Goal: Transaction & Acquisition: Purchase product/service

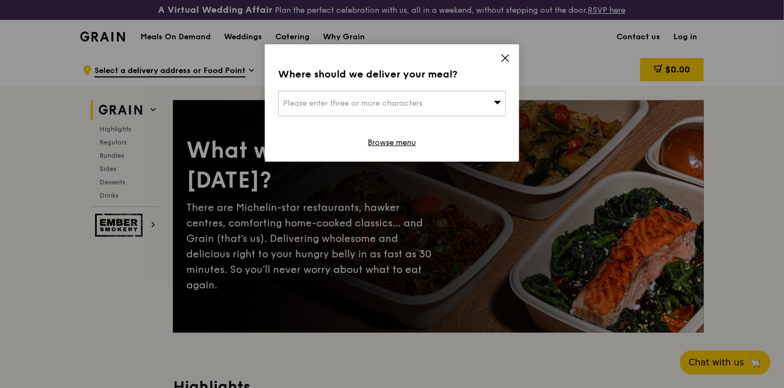
click at [402, 98] on span "Please enter three or more characters" at bounding box center [352, 102] width 139 height 9
type input "339505"
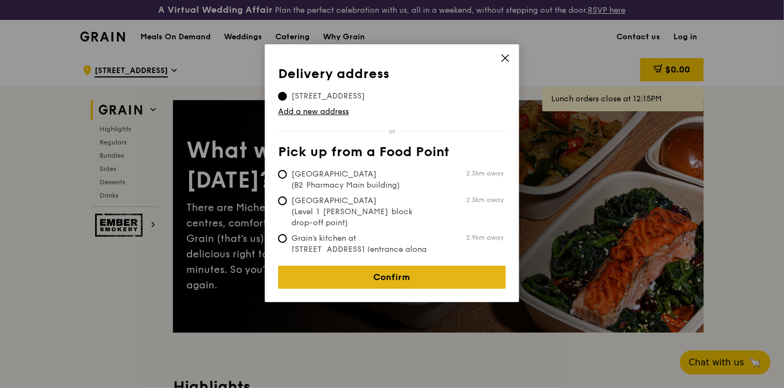
click at [395, 274] on link "Confirm" at bounding box center [392, 276] width 228 height 23
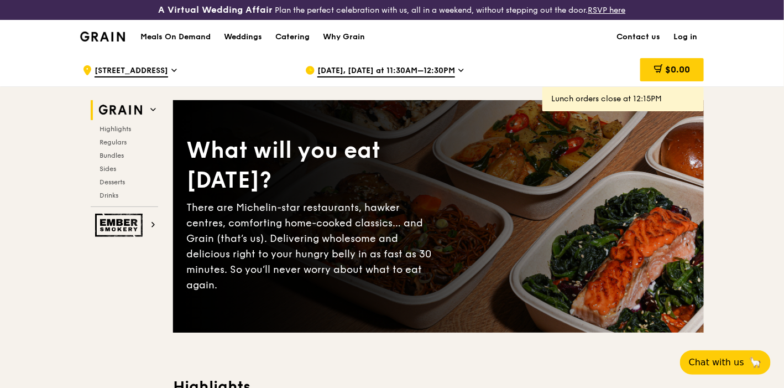
click at [354, 72] on span "[DATE], [DATE] at 11:30AM–12:30PM" at bounding box center [386, 71] width 138 height 12
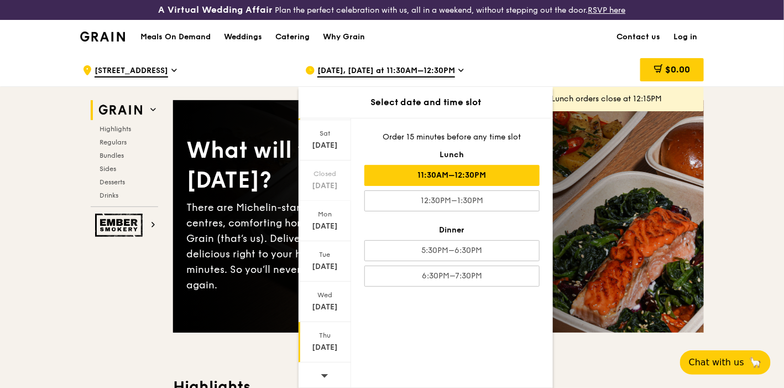
scroll to position [68, 0]
click at [326, 370] on icon at bounding box center [325, 374] width 8 height 8
click at [327, 223] on div "[DATE]" at bounding box center [324, 225] width 49 height 11
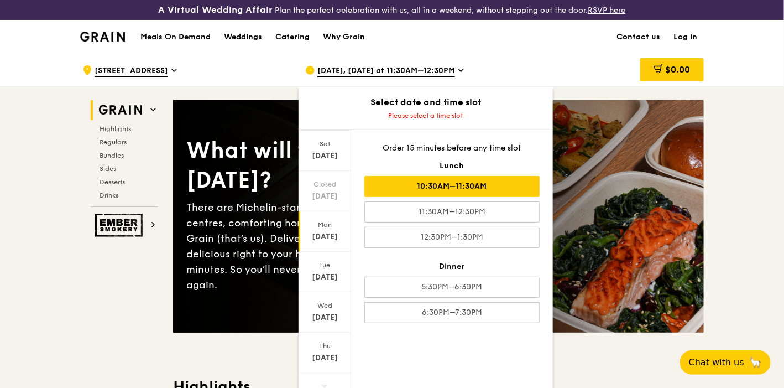
click at [459, 189] on div "10:30AM–11:30AM" at bounding box center [451, 186] width 175 height 21
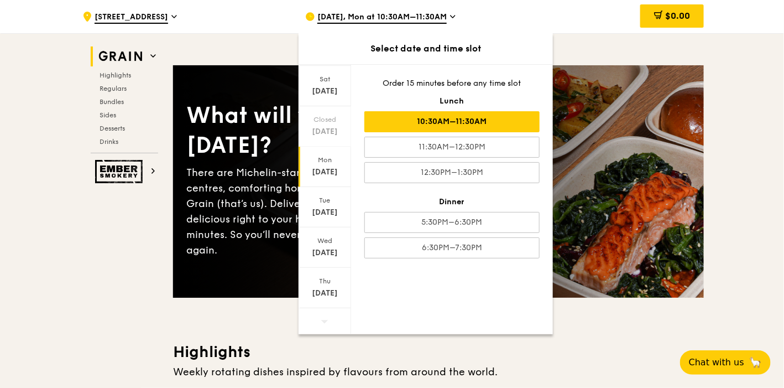
scroll to position [0, 0]
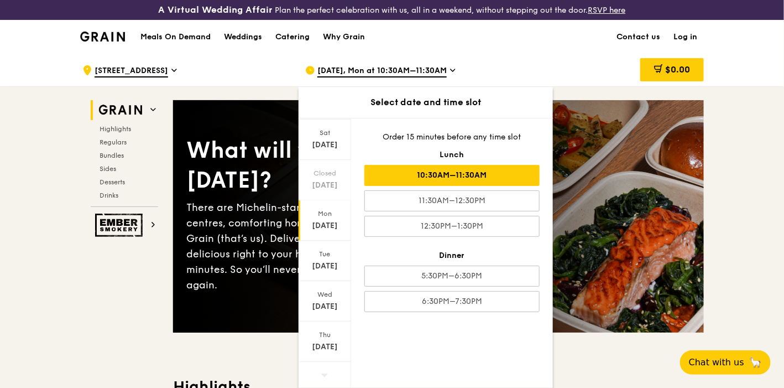
click at [451, 70] on icon at bounding box center [453, 70] width 4 height 2
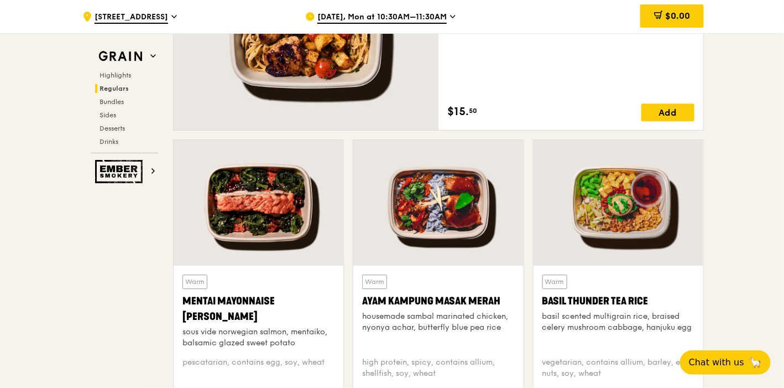
scroll to position [921, 0]
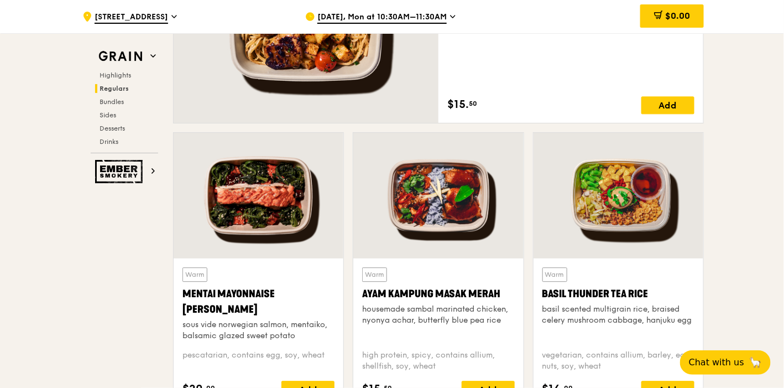
click at [432, 196] on div at bounding box center [438, 195] width 170 height 125
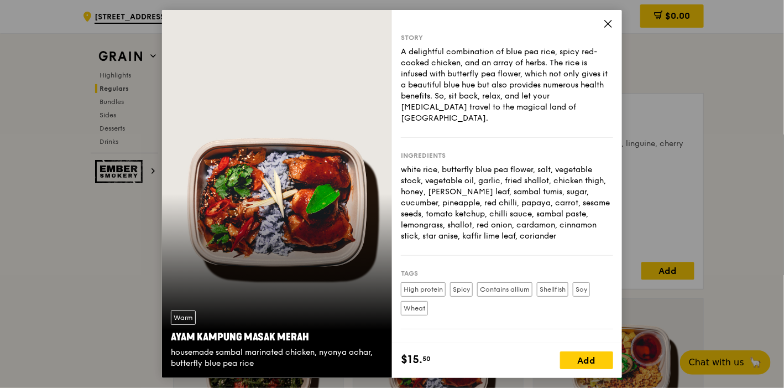
scroll to position [737, 0]
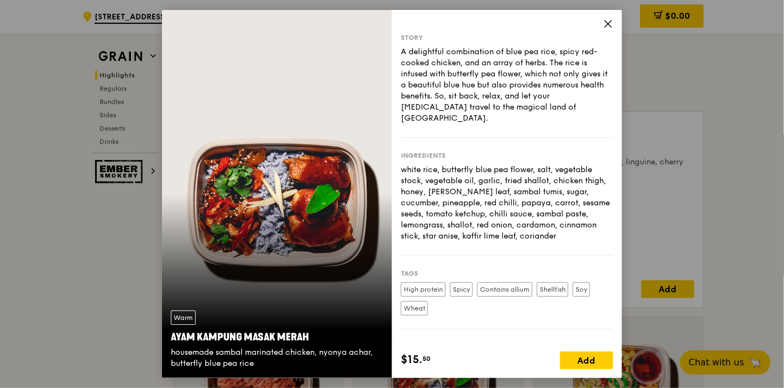
click at [611, 24] on icon at bounding box center [608, 24] width 10 height 10
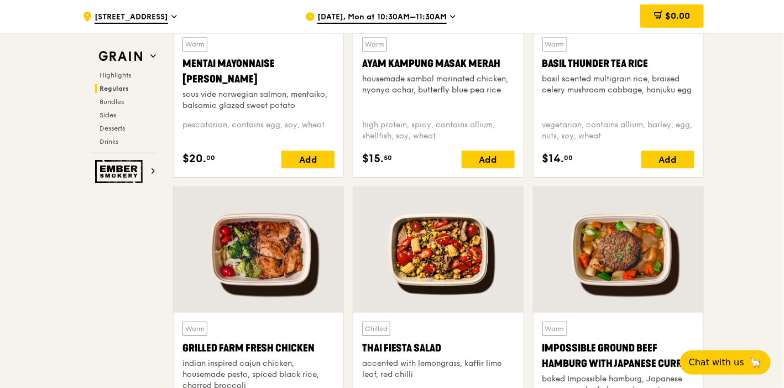
scroll to position [1167, 0]
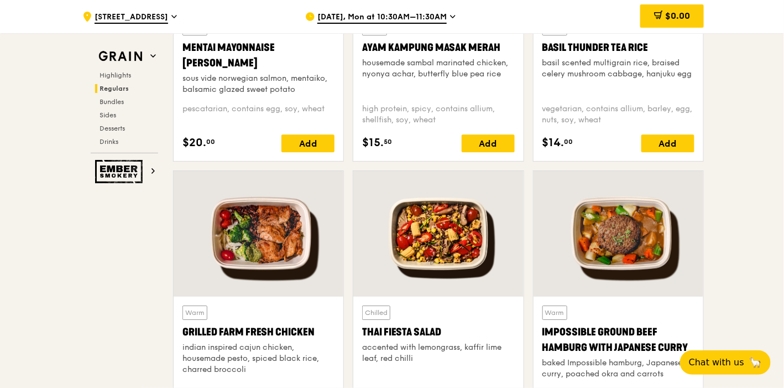
click at [446, 232] on div at bounding box center [438, 233] width 170 height 125
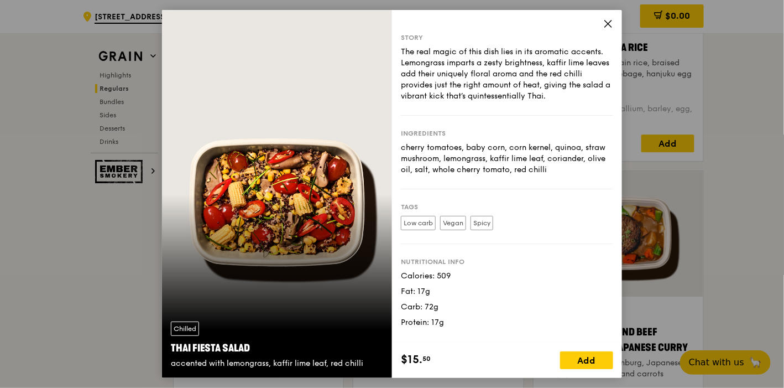
click at [610, 23] on icon at bounding box center [608, 24] width 10 height 10
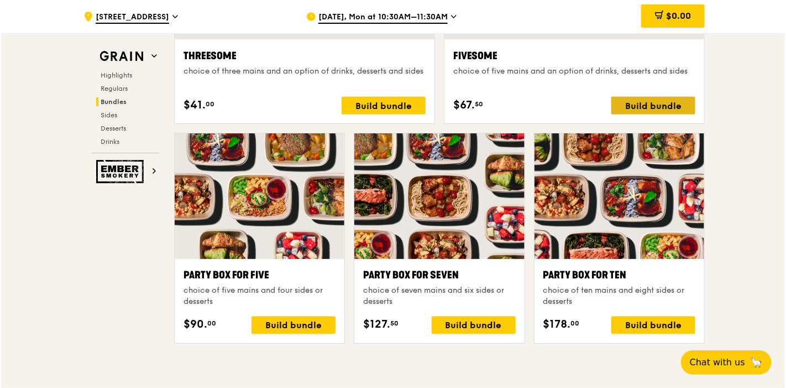
scroll to position [2149, 0]
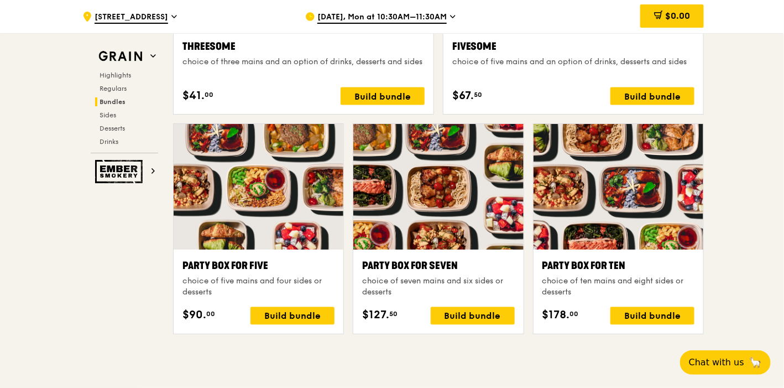
click at [598, 207] on div at bounding box center [618, 186] width 170 height 125
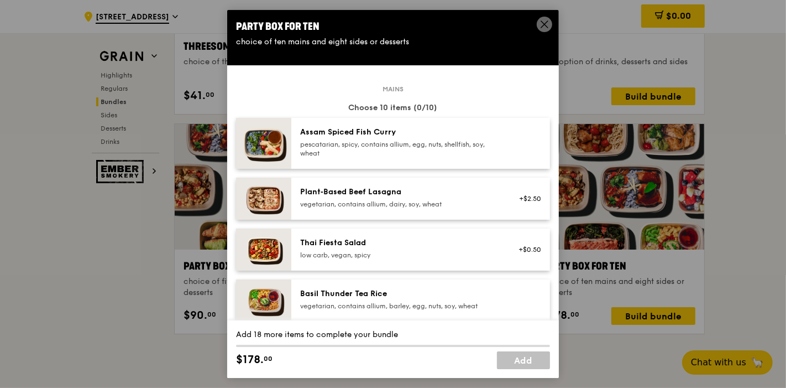
click at [425, 138] on div "Assam Spiced Fish [PERSON_NAME] pescatarian, spicy, contains allium, egg, nuts,…" at bounding box center [399, 142] width 198 height 31
click at [421, 200] on div "vegetarian, contains allium, dairy, soy, wheat" at bounding box center [399, 204] width 198 height 9
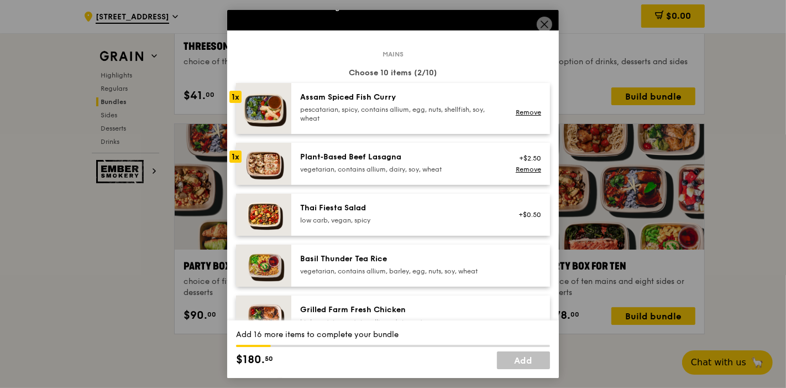
scroll to position [61, 0]
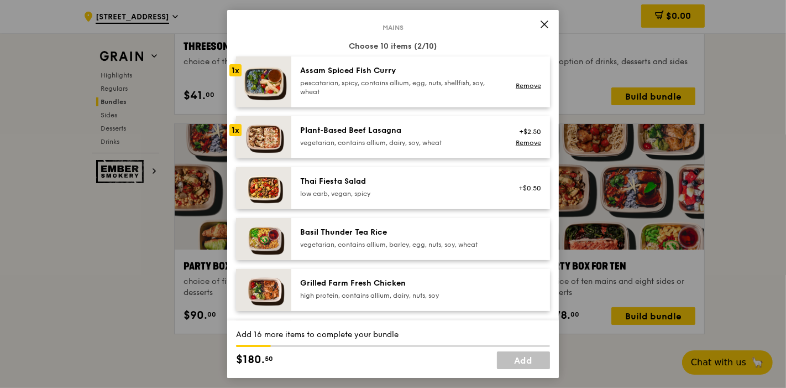
click at [436, 224] on div "Basil Thunder Tea Rice vegetarian, contains allium, barley, egg, nuts, soy, whe…" at bounding box center [420, 239] width 259 height 42
click at [426, 285] on div "Grilled Farm Fresh Chicken" at bounding box center [399, 283] width 198 height 11
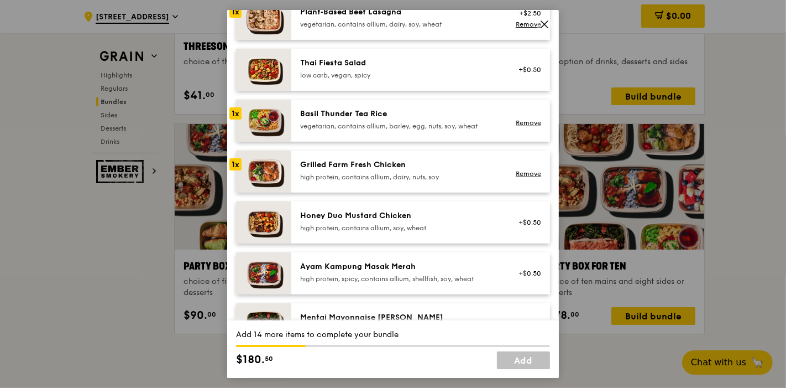
scroll to position [184, 0]
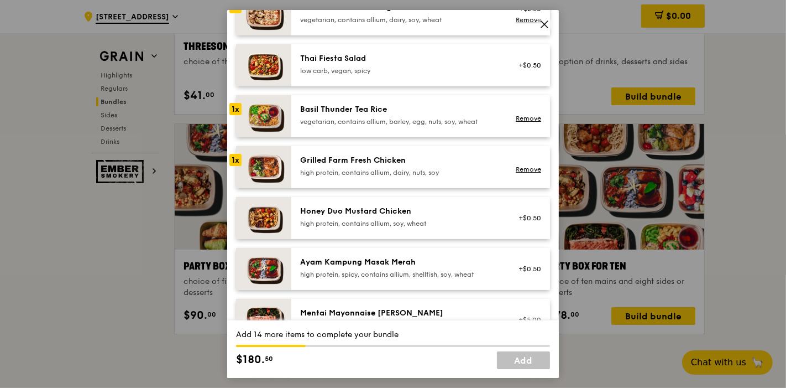
click at [438, 208] on div "Honey Duo Mustard Chicken" at bounding box center [399, 211] width 198 height 11
click at [426, 266] on div "Ayam Kampung Masak Merah" at bounding box center [399, 262] width 198 height 11
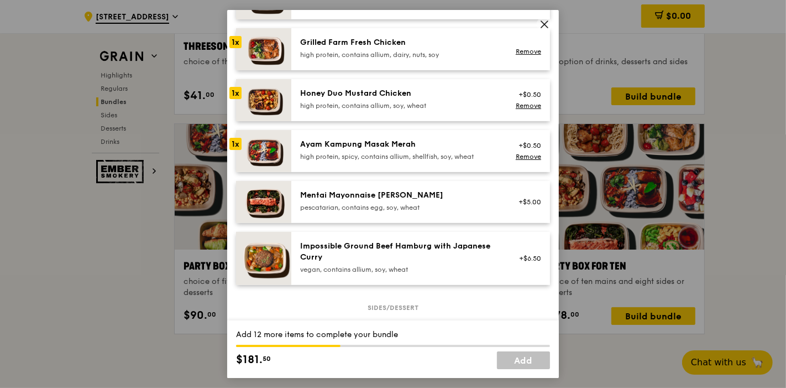
scroll to position [307, 0]
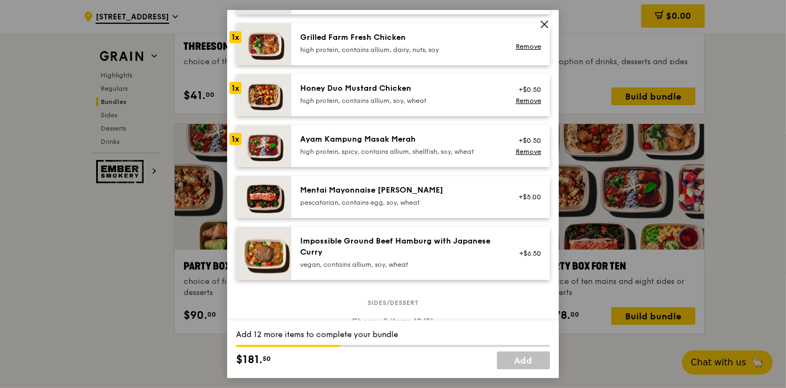
click at [435, 187] on div "Mentai Mayonnaise [PERSON_NAME]" at bounding box center [399, 190] width 198 height 11
click at [437, 200] on div "pescatarian, contains egg, soy, wheat" at bounding box center [399, 202] width 198 height 9
click at [431, 244] on div "Impossible Ground Beef Hamburg with Japanese Curry" at bounding box center [399, 247] width 198 height 22
click at [438, 94] on div "Honey Duo Mustard Chicken high protein, contains allium, soy, wheat" at bounding box center [399, 94] width 198 height 22
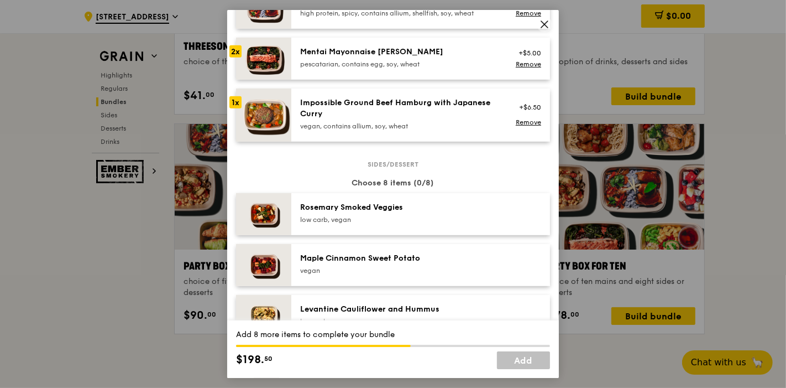
scroll to position [491, 0]
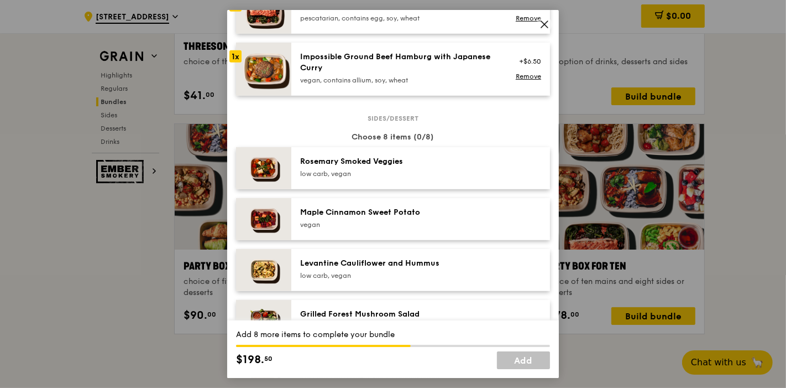
click at [451, 161] on div "Rosemary Smoked Veggies" at bounding box center [399, 161] width 198 height 11
click at [448, 165] on div "Rosemary Smoked Veggies" at bounding box center [399, 161] width 198 height 11
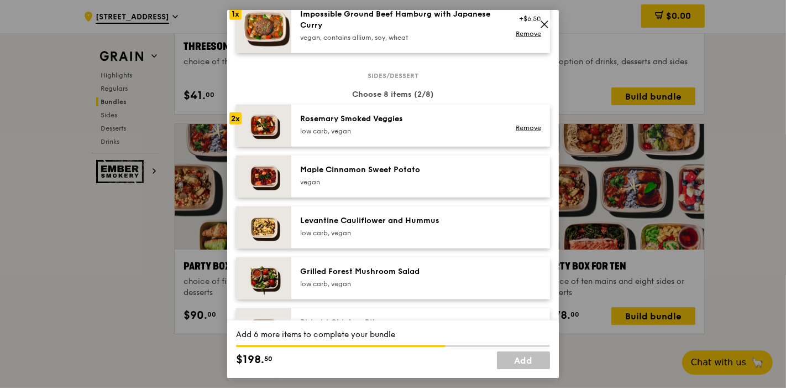
scroll to position [553, 0]
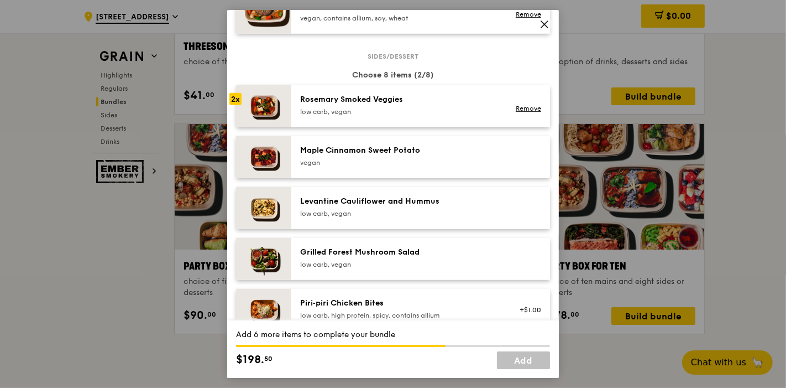
click at [425, 239] on div "Grilled Forest Mushroom Salad low carb, vegan" at bounding box center [420, 259] width 259 height 42
click at [441, 155] on div "Maple Cinnamon Sweet Potato [GEOGRAPHIC_DATA]" at bounding box center [399, 156] width 198 height 22
click at [441, 209] on div "low carb, vegan" at bounding box center [399, 213] width 198 height 9
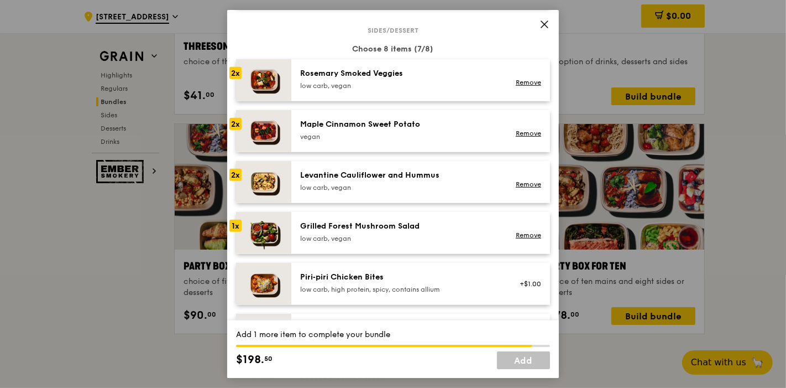
scroll to position [491, 0]
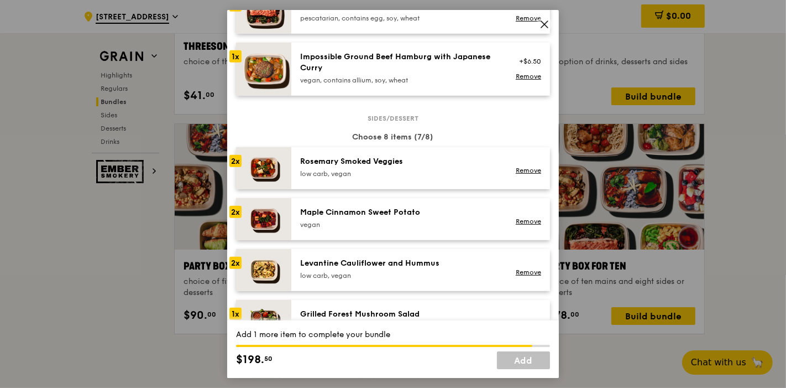
click at [438, 170] on div "low carb, vegan" at bounding box center [399, 173] width 198 height 9
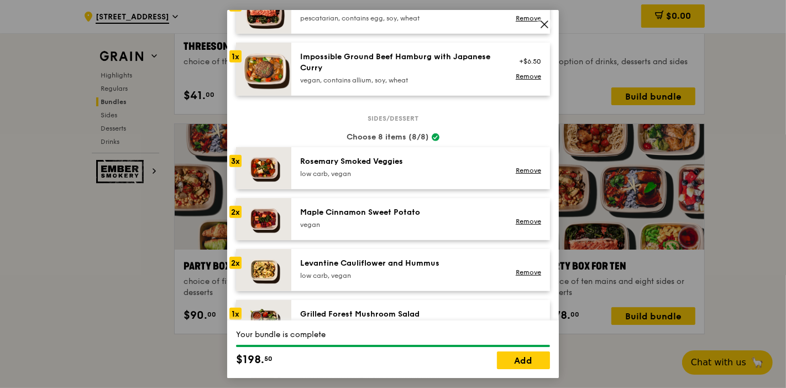
click at [430, 205] on div "Maple Cinnamon Sweet Potato [GEOGRAPHIC_DATA] Remove" at bounding box center [420, 219] width 259 height 42
click at [430, 207] on div "Maple Cinnamon Sweet Potato" at bounding box center [399, 212] width 198 height 11
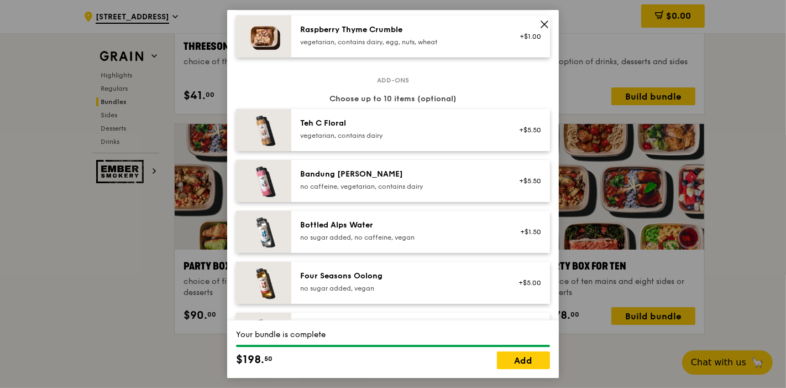
scroll to position [1106, 0]
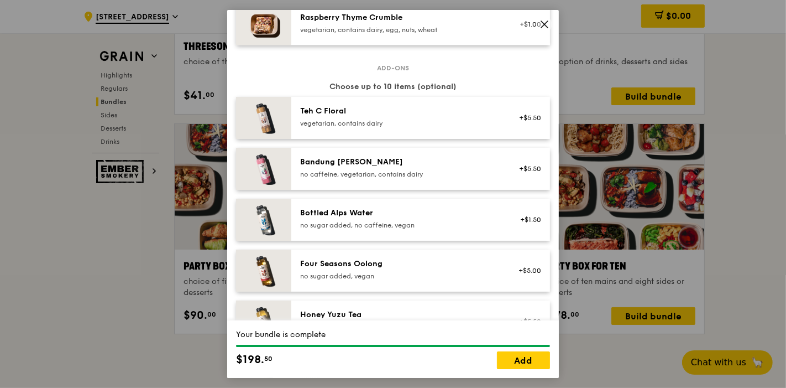
click at [413, 149] on div "Bandung [PERSON_NAME] no caffeine, vegetarian, contains dairy +$5.50" at bounding box center [420, 169] width 259 height 42
click at [421, 163] on div "Bandung [PERSON_NAME]" at bounding box center [399, 161] width 198 height 11
click at [411, 265] on div "Four Seasons Oolong" at bounding box center [399, 263] width 198 height 11
click at [396, 306] on div "Honey Yuzu Tea vegetarian +$5.50" at bounding box center [420, 321] width 259 height 42
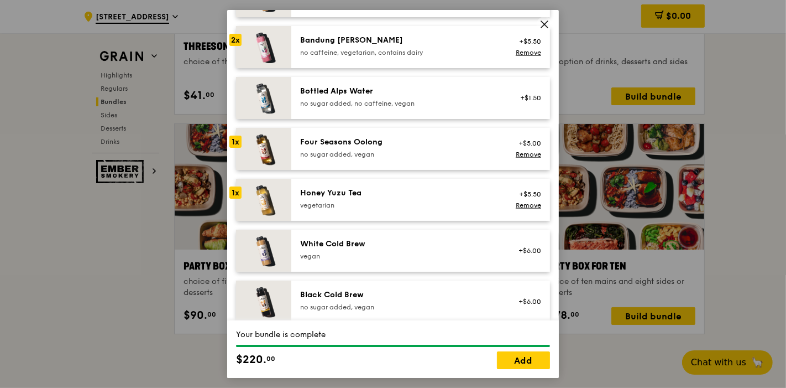
scroll to position [1228, 0]
click at [398, 251] on div "vegan" at bounding box center [399, 254] width 198 height 9
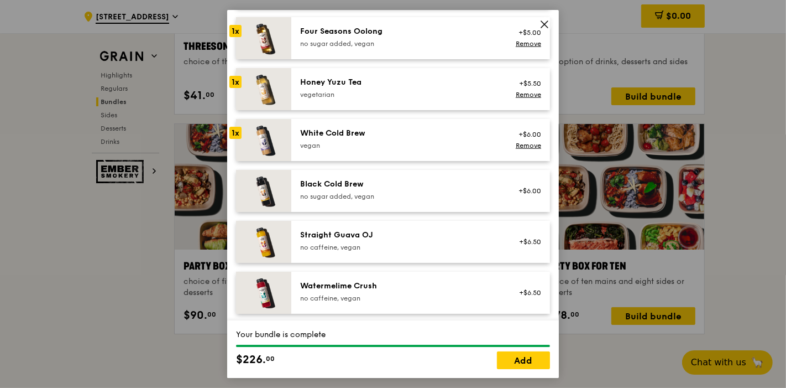
drag, startPoint x: 388, startPoint y: 284, endPoint x: 390, endPoint y: 275, distance: 9.5
click at [388, 278] on div "Watermelime Crush no caffeine, vegan +$6.50" at bounding box center [420, 292] width 259 height 42
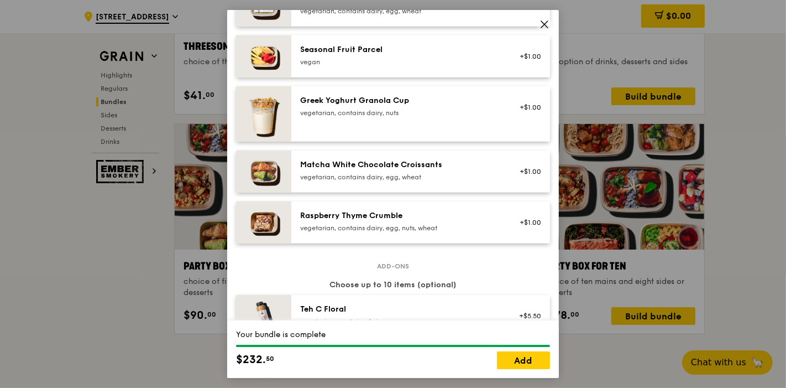
scroll to position [1031, 0]
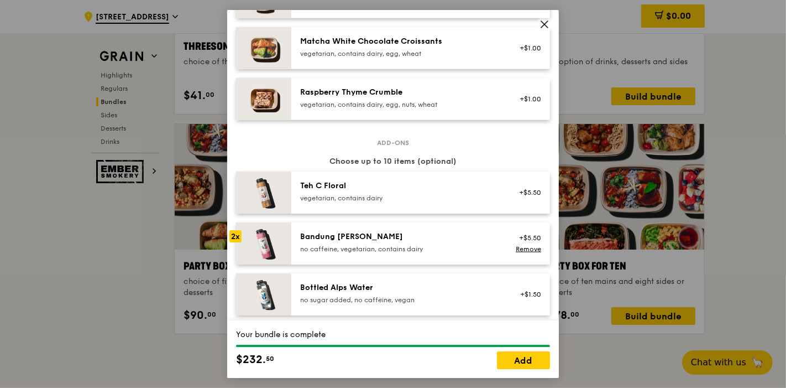
click at [395, 185] on div "Teh C Floral" at bounding box center [399, 185] width 198 height 11
click at [381, 285] on div "Bottled Alps Water" at bounding box center [399, 287] width 198 height 11
click at [383, 283] on div "Bottled Alps Water" at bounding box center [399, 287] width 198 height 11
click at [395, 240] on div "Bandung [PERSON_NAME]" at bounding box center [399, 236] width 198 height 11
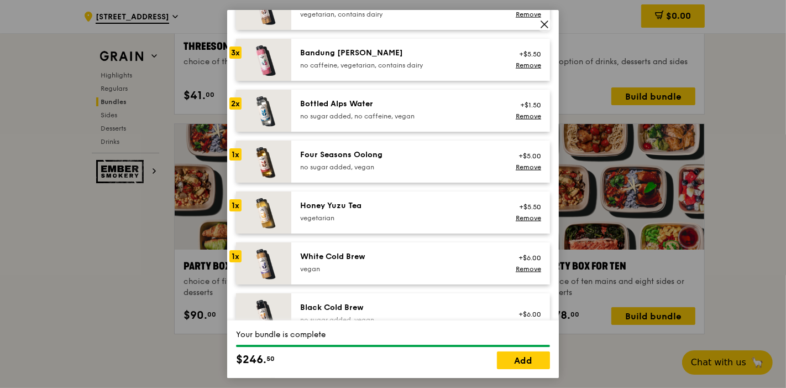
scroll to position [1215, 0]
click at [399, 205] on div "Honey Yuzu Tea" at bounding box center [399, 205] width 198 height 11
click at [399, 206] on div "Honey Yuzu Tea" at bounding box center [399, 205] width 198 height 11
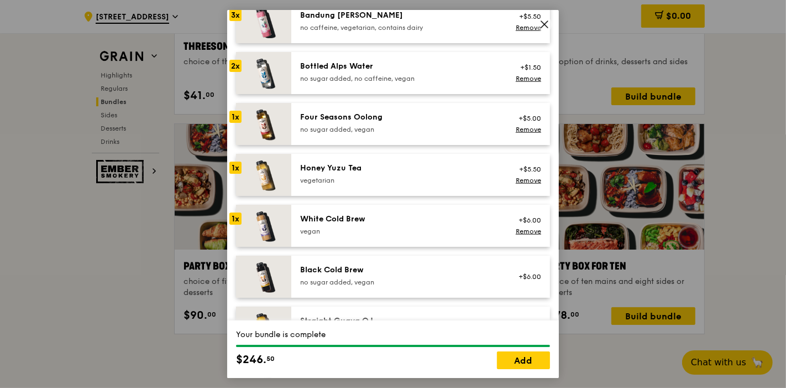
scroll to position [1338, 0]
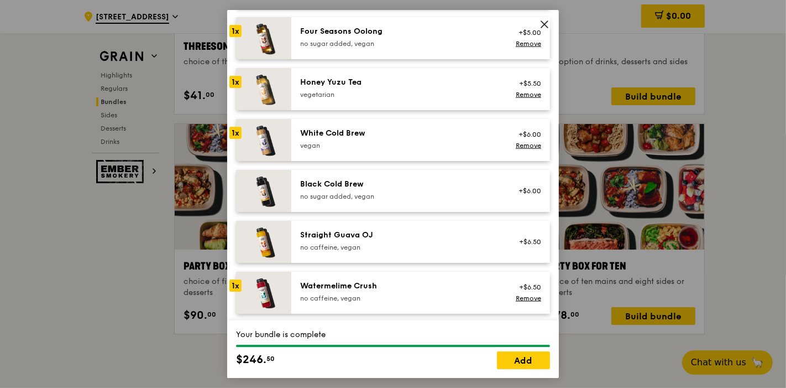
click at [412, 230] on div "Straight Guava OJ" at bounding box center [399, 234] width 198 height 11
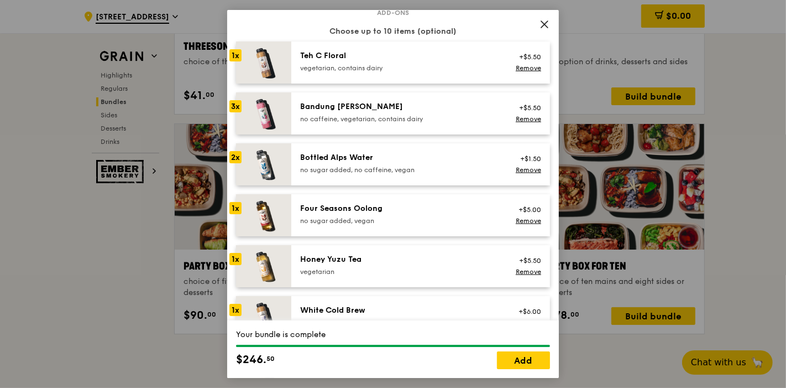
scroll to position [1092, 0]
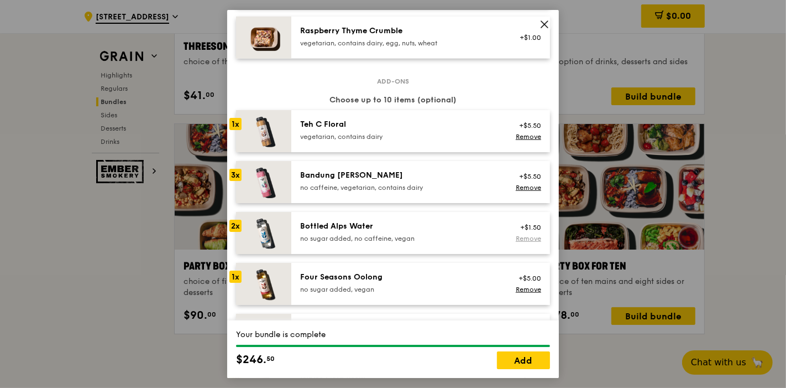
click at [516, 239] on link "Remove" at bounding box center [528, 238] width 25 height 8
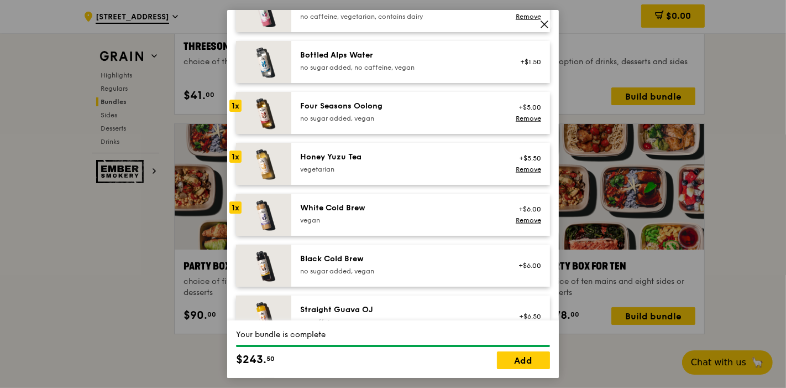
scroll to position [1276, 0]
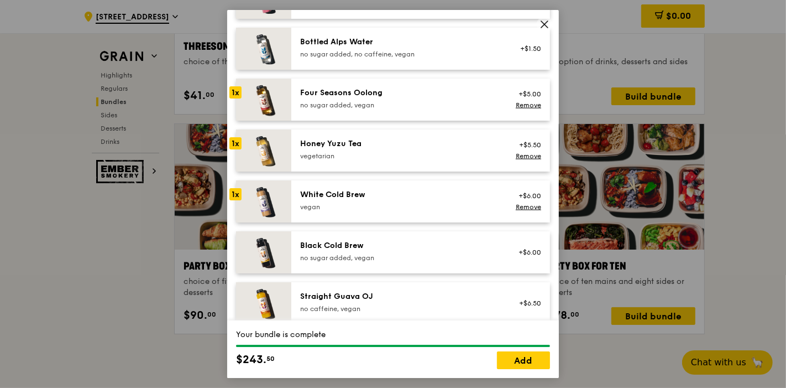
click at [433, 296] on div "Straight Guava OJ" at bounding box center [399, 296] width 198 height 11
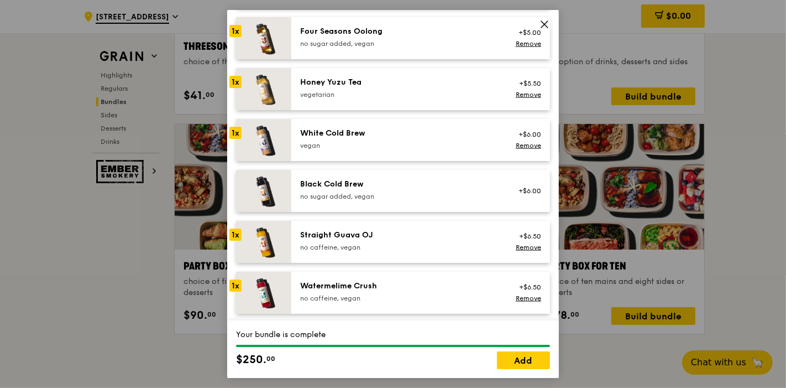
click at [434, 275] on div "Watermelime Crush no caffeine, vegan +$6.50 Remove" at bounding box center [420, 292] width 259 height 42
click at [451, 280] on div "Watermelime Crush" at bounding box center [399, 285] width 198 height 11
click at [546, 25] on icon at bounding box center [544, 24] width 7 height 7
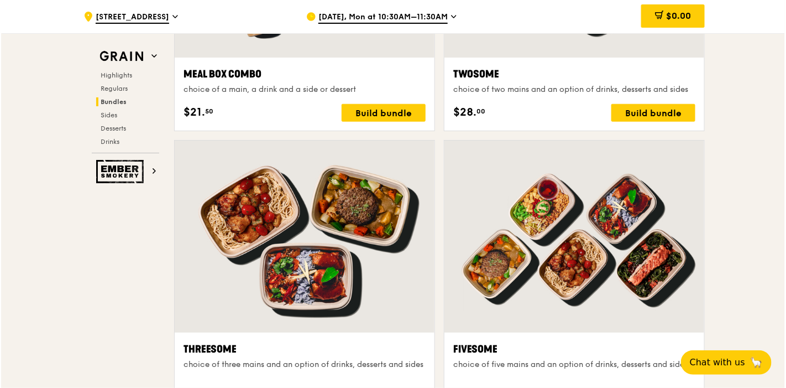
scroll to position [1781, 0]
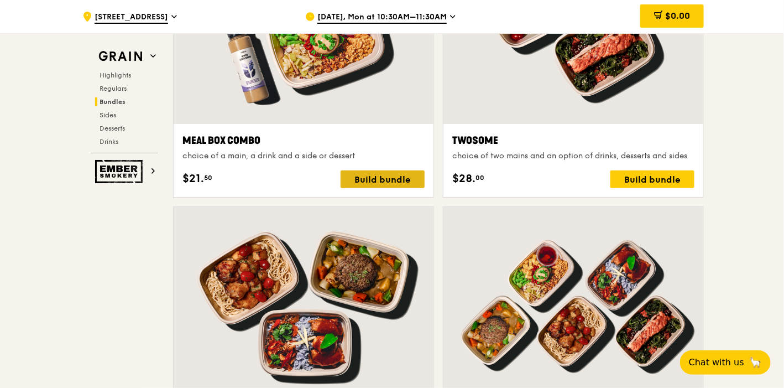
click at [365, 177] on div "Build bundle" at bounding box center [383, 179] width 84 height 18
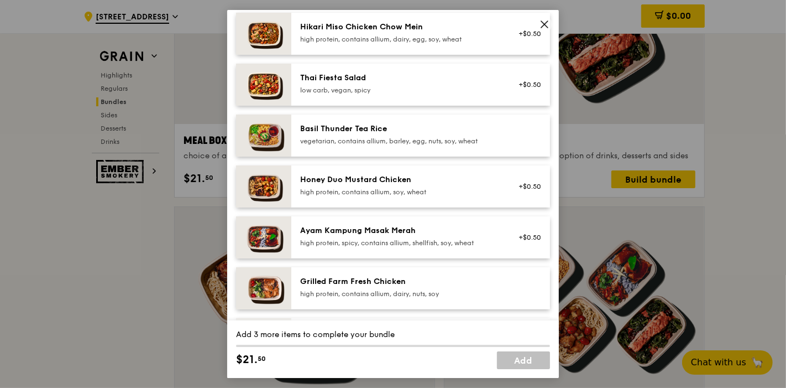
scroll to position [184, 0]
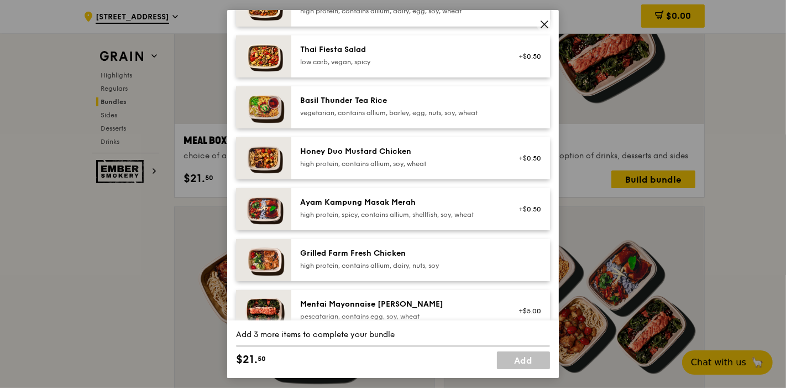
click at [437, 166] on div "Honey Duo Mustard Chicken high protein, contains allium, soy, wheat" at bounding box center [399, 157] width 198 height 22
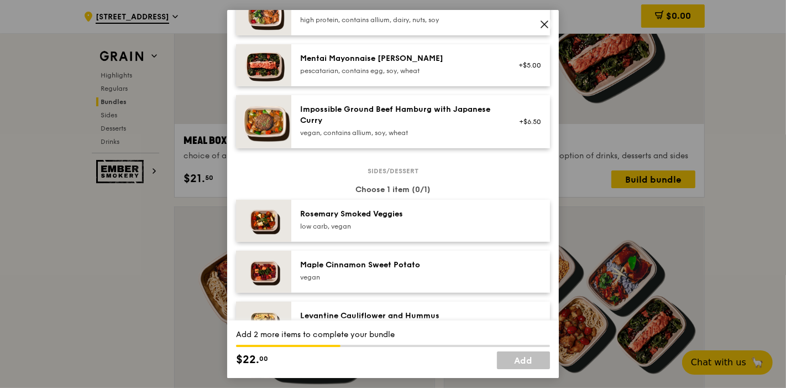
scroll to position [491, 0]
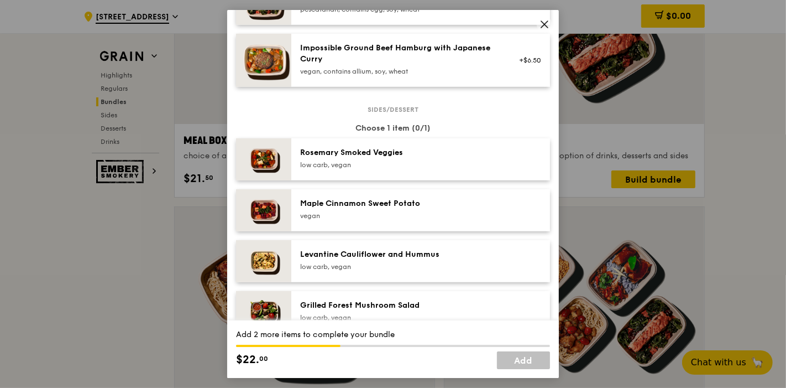
click at [437, 166] on div "[PERSON_NAME] Smoked Veggies low carb, vegan" at bounding box center [399, 158] width 198 height 22
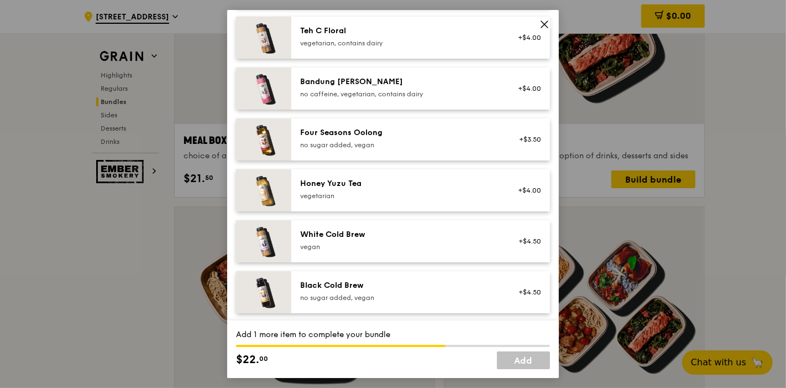
scroll to position [1228, 0]
click at [408, 196] on div "Honey Yuzu Tea vegetarian" at bounding box center [399, 188] width 198 height 22
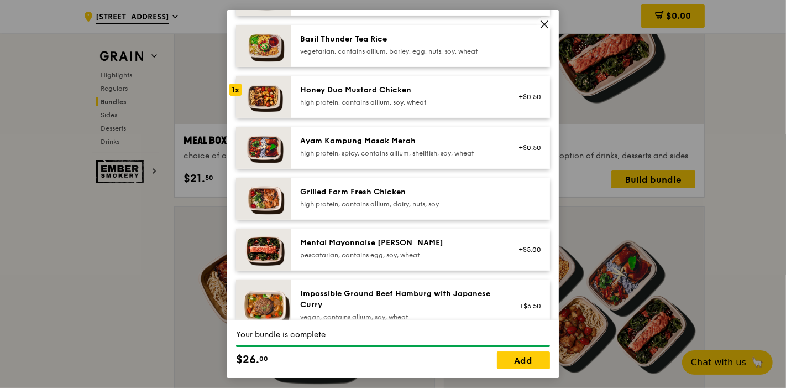
scroll to position [0, 0]
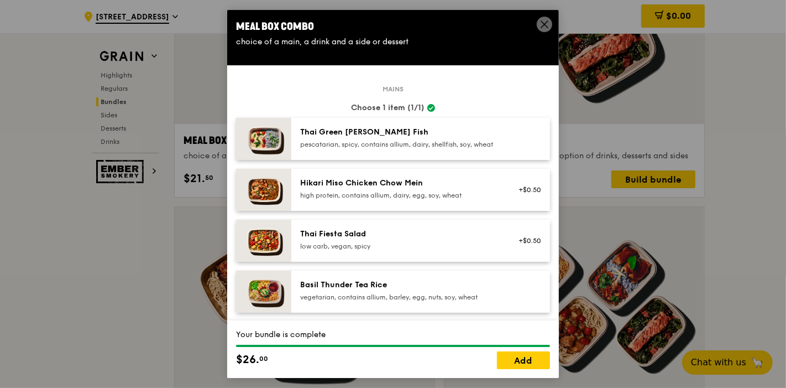
click at [542, 21] on icon at bounding box center [545, 24] width 10 height 10
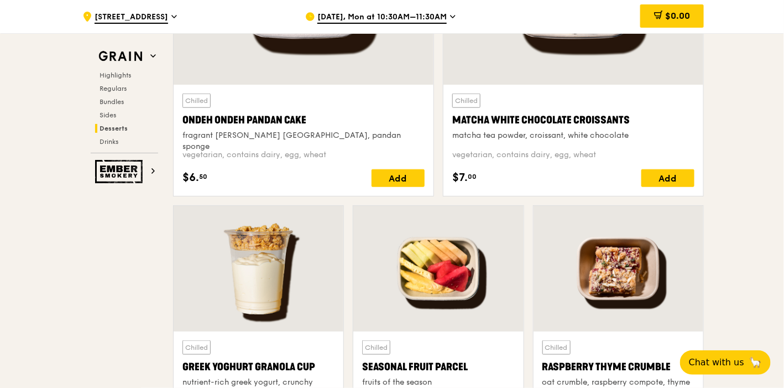
scroll to position [3378, 0]
